Goal: Check status: Check status

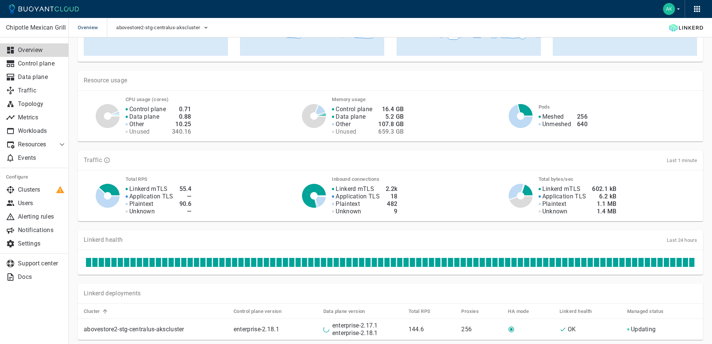
scroll to position [187, 0]
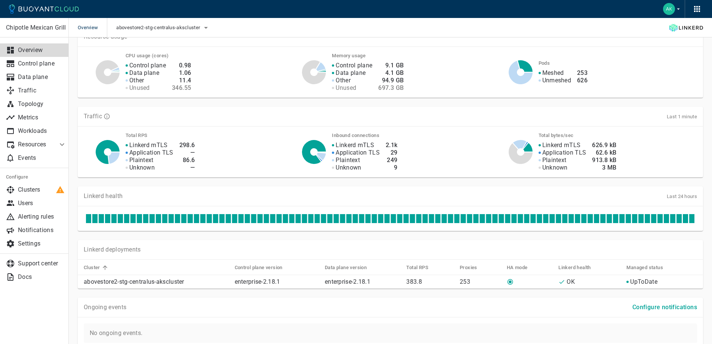
scroll to position [177, 0]
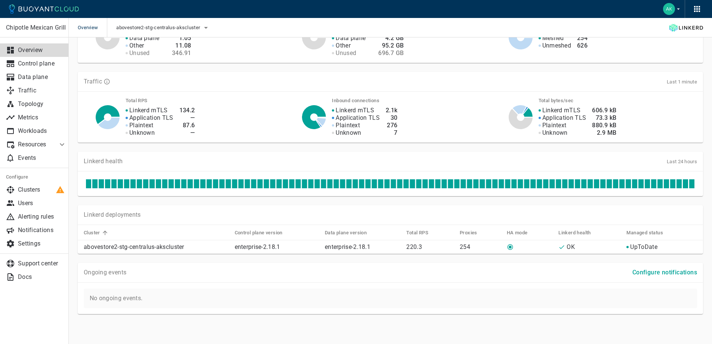
click at [230, 150] on div "Linkerd health Last 24 hours" at bounding box center [386, 168] width 634 height 53
click at [183, 30] on span "abovestore2-stg-centralus-akscluster" at bounding box center [158, 28] width 85 height 6
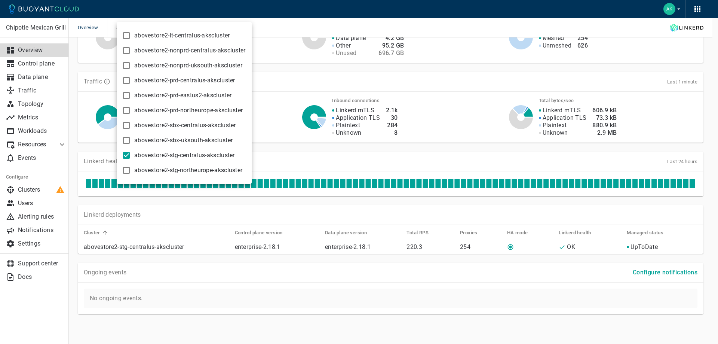
click at [122, 35] on input "abovestore2-lt-centralus-akscluster" at bounding box center [126, 35] width 9 height 9
checkbox input "true"
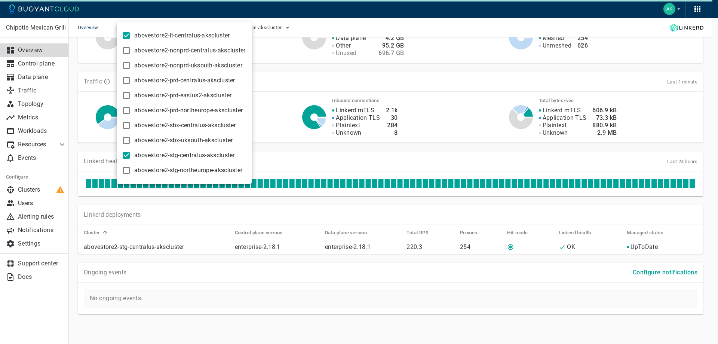
click at [310, 72] on div at bounding box center [359, 172] width 718 height 344
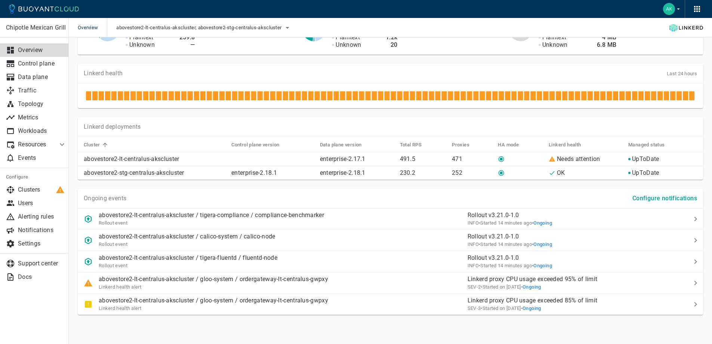
scroll to position [266, 0]
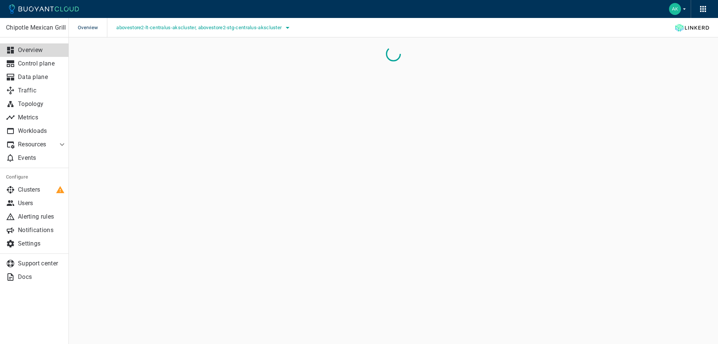
click at [274, 28] on span "abovestore2-lt-centralus-akscluster, abovestore2-stg-centralus-akscluster" at bounding box center [199, 28] width 167 height 6
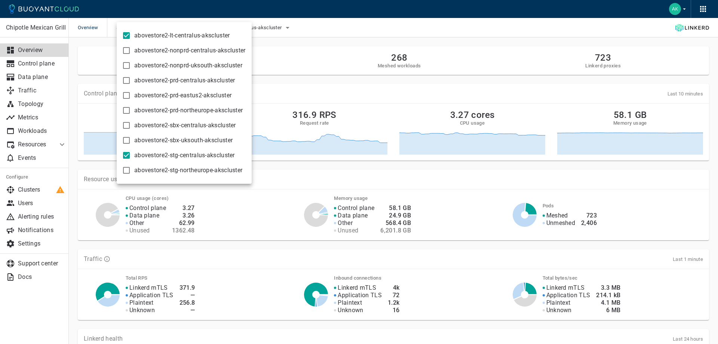
click at [126, 154] on input "abovestore2-stg-centralus-akscluster" at bounding box center [126, 155] width 9 height 9
checkbox input "false"
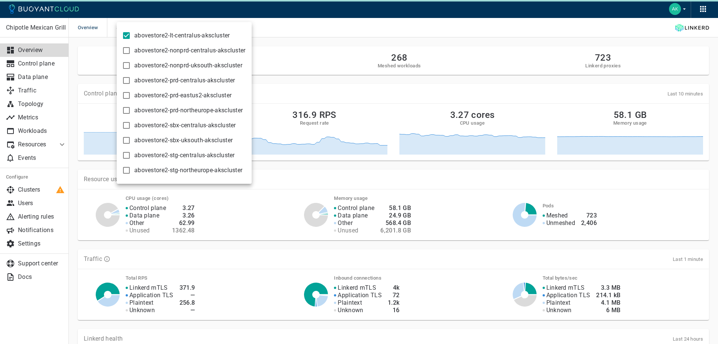
click at [320, 48] on div at bounding box center [359, 172] width 718 height 344
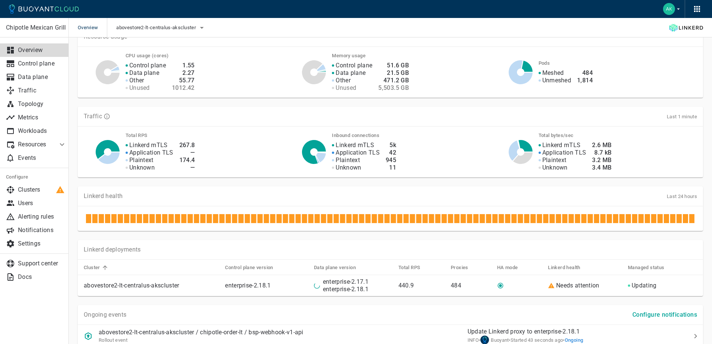
scroll to position [224, 0]
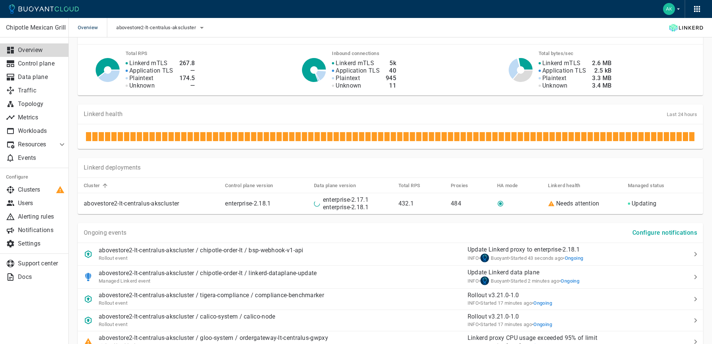
click at [388, 226] on div "Ongoing events Configure notifications" at bounding box center [390, 233] width 625 height 20
